Goal: Navigation & Orientation: Find specific page/section

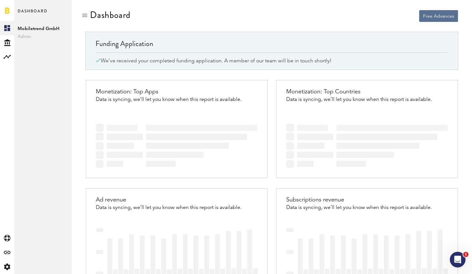
click at [7, 10] on link at bounding box center [7, 10] width 5 height 7
click at [7, 29] on icon at bounding box center [7, 28] width 6 height 6
click at [7, 10] on link at bounding box center [7, 10] width 5 height 7
click at [7, 39] on icon at bounding box center [7, 42] width 6 height 7
click at [7, 31] on icon at bounding box center [7, 28] width 6 height 6
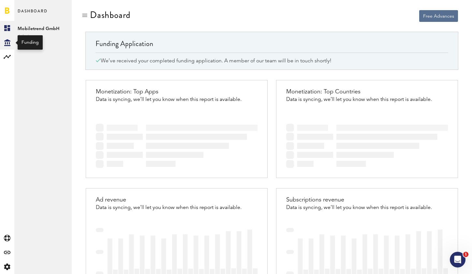
click at [8, 41] on icon at bounding box center [7, 42] width 6 height 7
click at [32, 30] on link "Overview" at bounding box center [42, 28] width 57 height 14
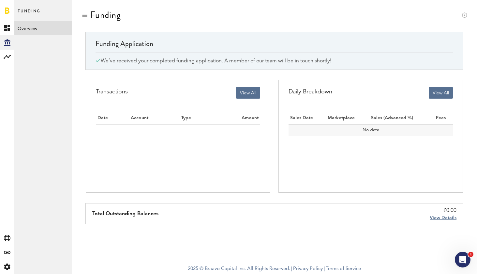
click at [28, 10] on span "Funding" at bounding box center [29, 14] width 23 height 14
